Goal: Navigation & Orientation: Find specific page/section

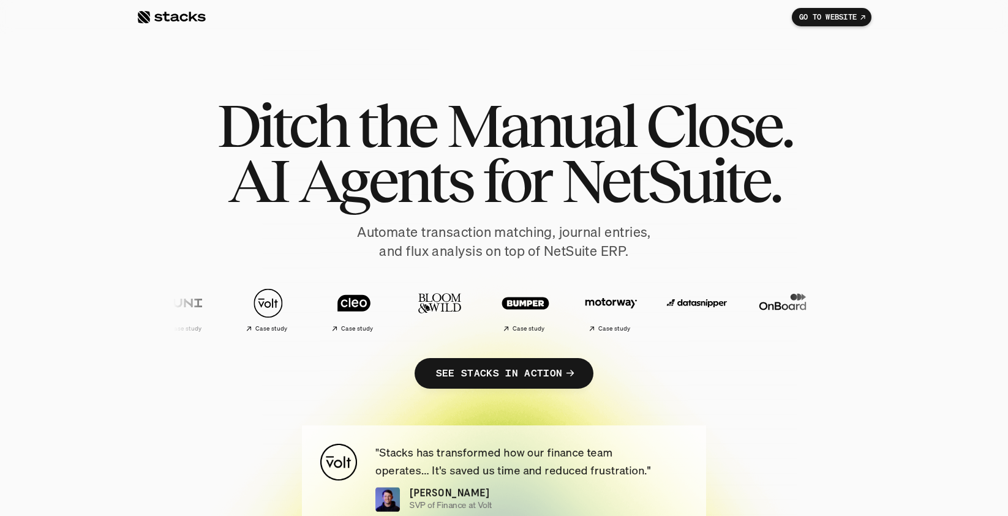
click at [189, 18] on div at bounding box center [171, 17] width 69 height 15
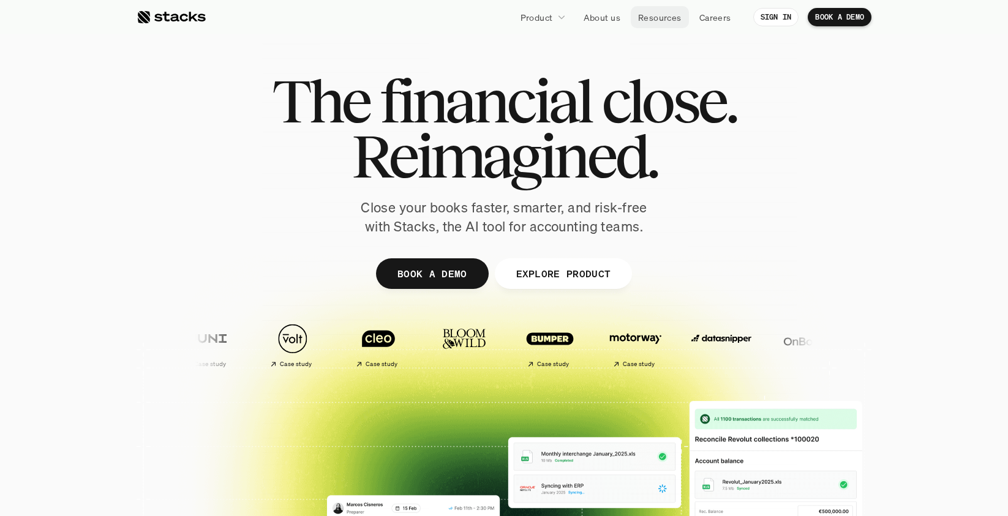
click at [661, 19] on p "Resources" at bounding box center [659, 17] width 43 height 13
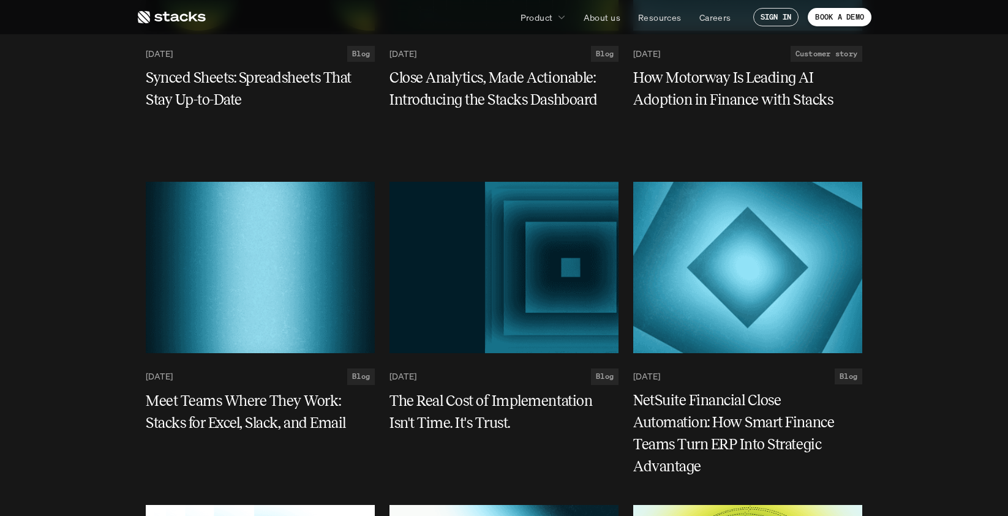
scroll to position [1461, 0]
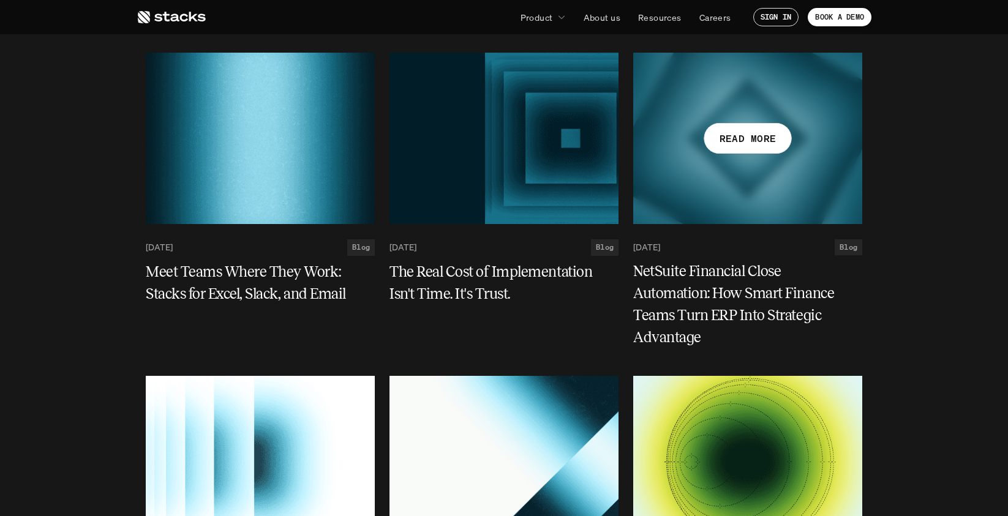
click at [744, 185] on div at bounding box center [747, 138] width 229 height 171
